Goal: Obtain resource: Download file/media

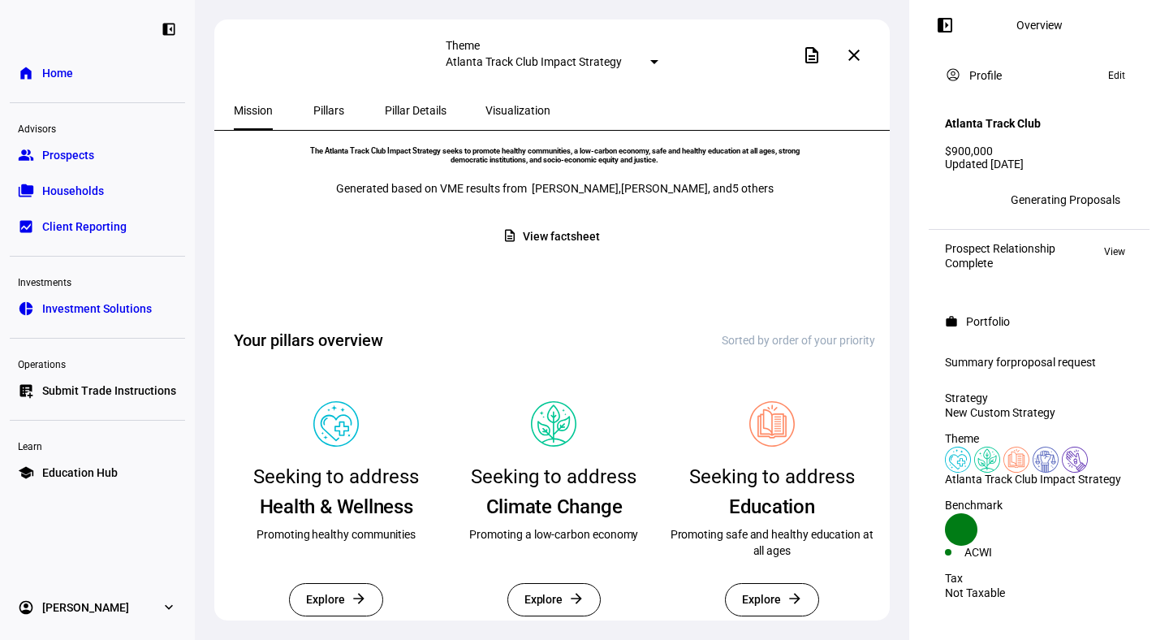
scroll to position [231, 0]
click at [547, 253] on span "View factsheet" at bounding box center [561, 238] width 76 height 32
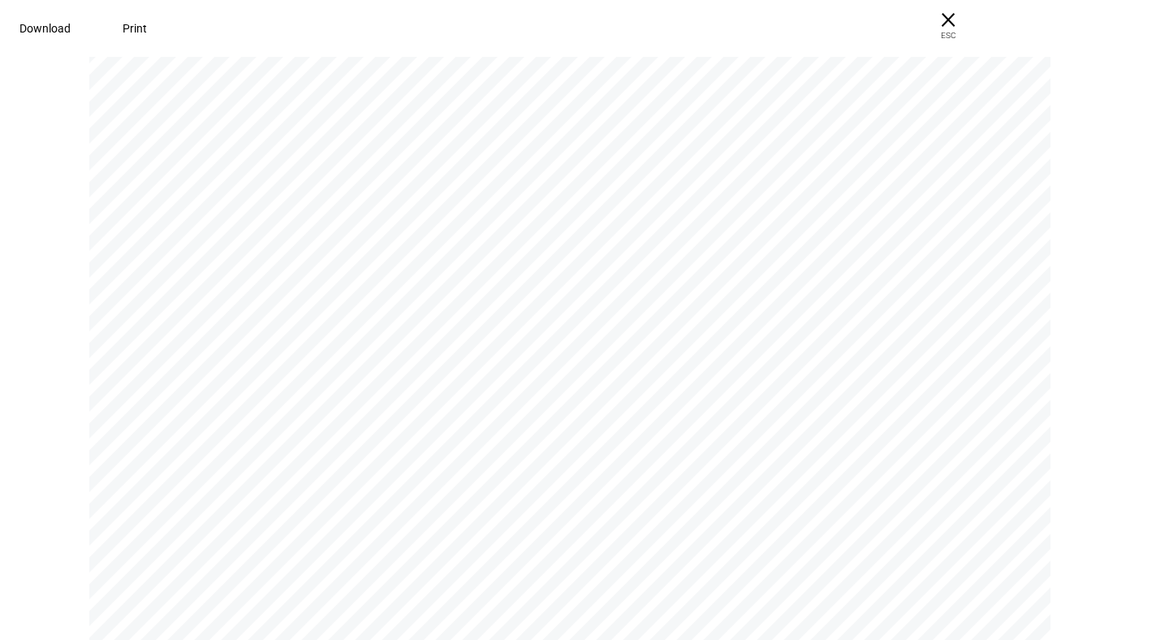
scroll to position [0, 0]
click at [71, 34] on span "Download" at bounding box center [44, 28] width 51 height 13
click at [975, 17] on span "× ESC" at bounding box center [949, 26] width 52 height 52
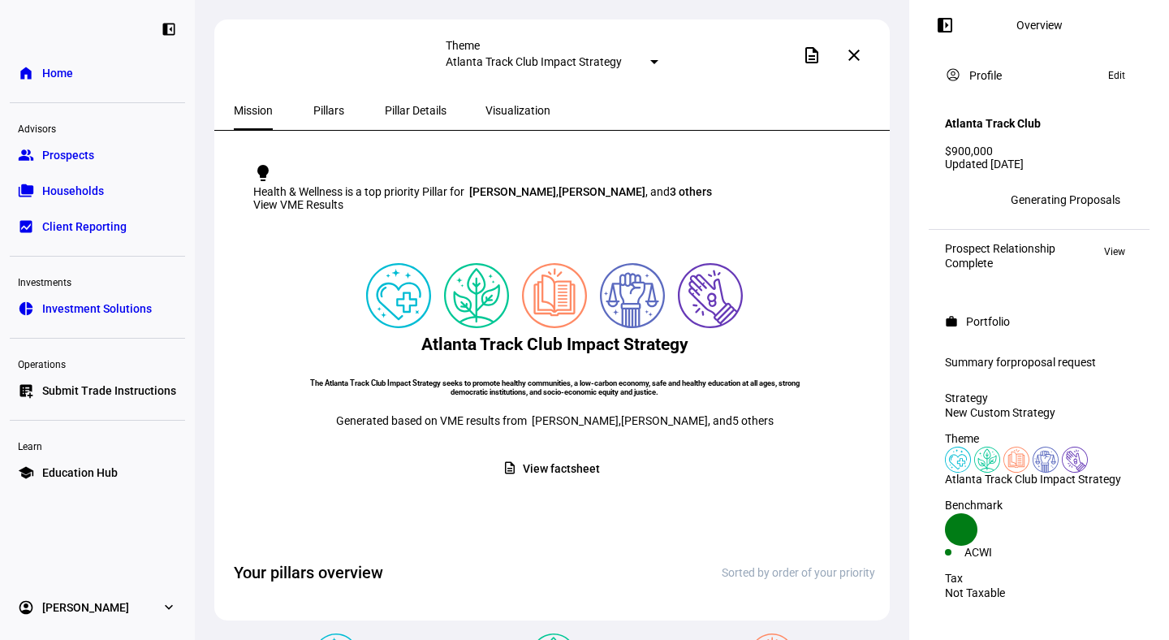
click at [395, 112] on span "Pillar Details" at bounding box center [416, 110] width 62 height 11
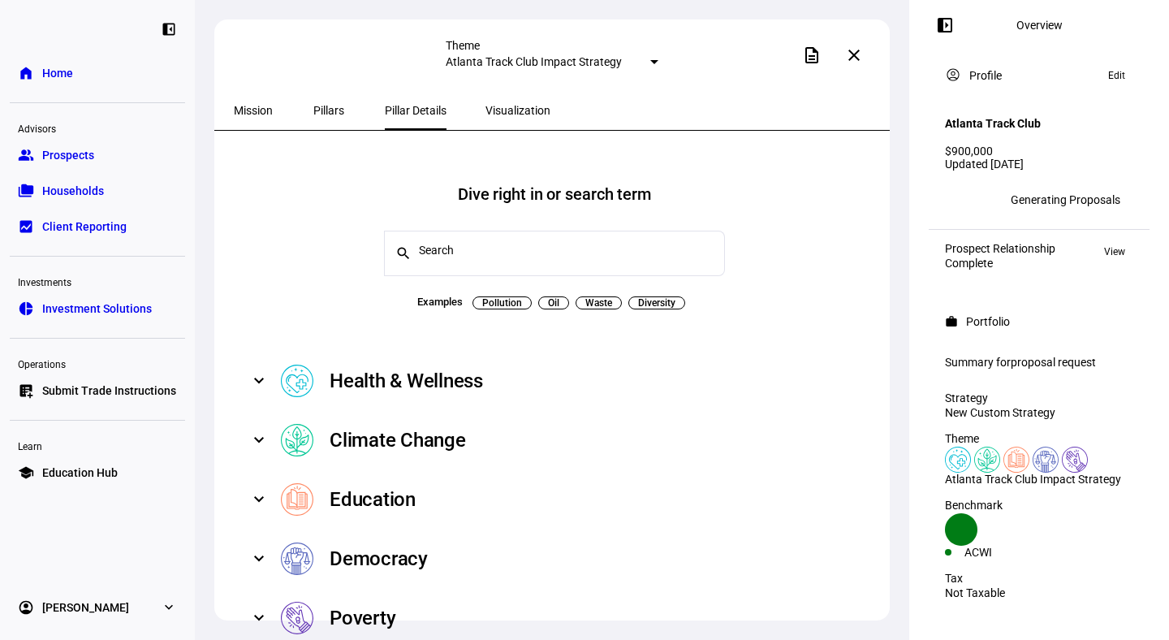
click at [40, 161] on link "group Prospects" at bounding box center [97, 155] width 175 height 32
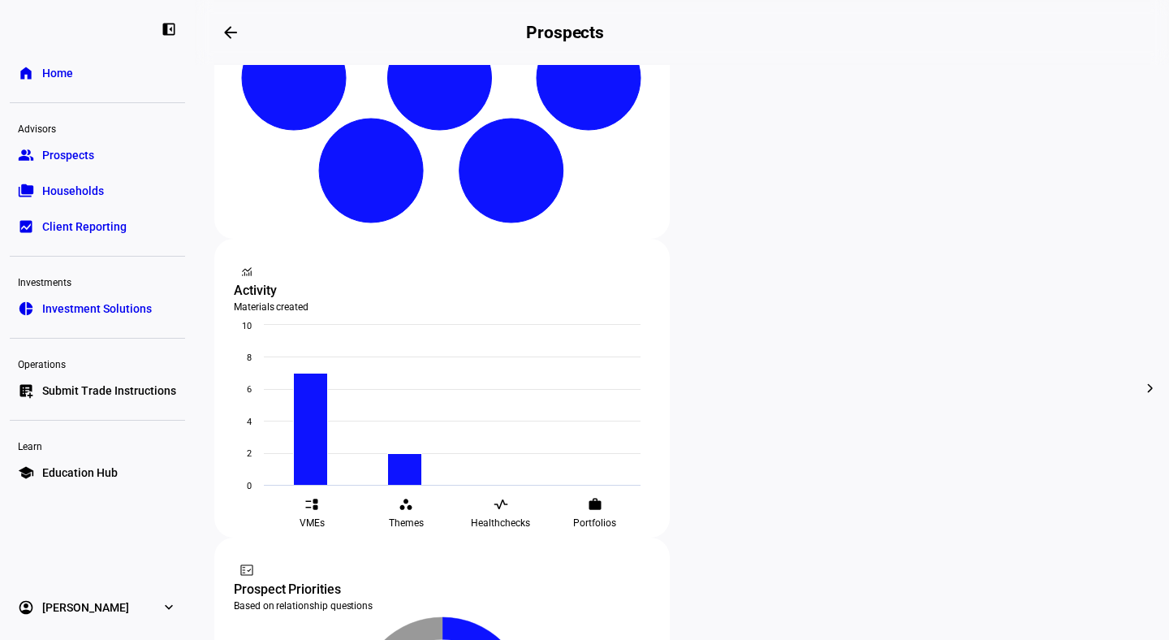
scroll to position [426, 0]
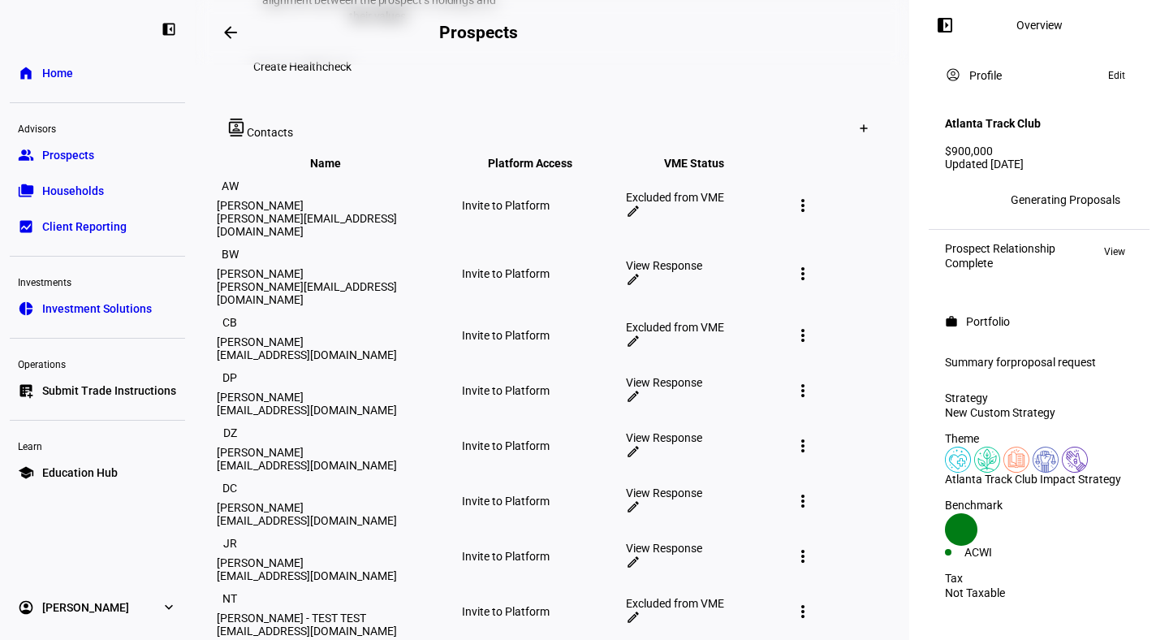
scroll to position [969, 0]
